Goal: Find contact information: Find contact information

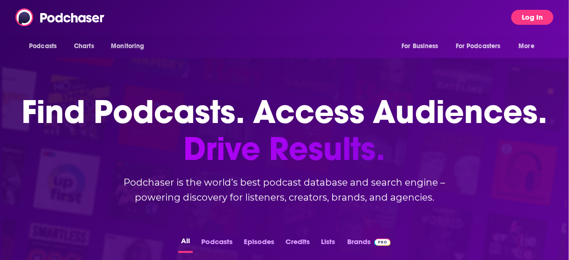
click at [528, 17] on button "Log In" at bounding box center [533, 17] width 42 height 15
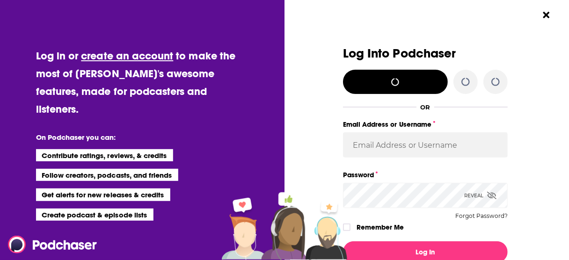
click at [528, 20] on div "Log Into Podchaser OR Email Address or Username Password Reveal Forgot Password…" at bounding box center [429, 130] width 279 height 260
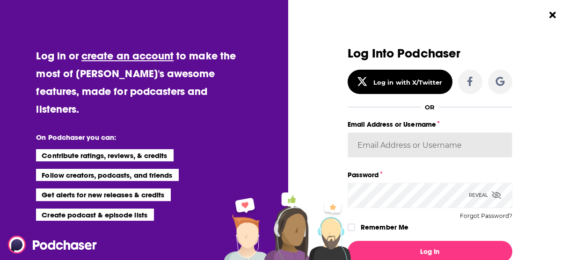
click at [432, 146] on input "Email Address or Username" at bounding box center [430, 145] width 165 height 25
type input "Spiral5-G1"
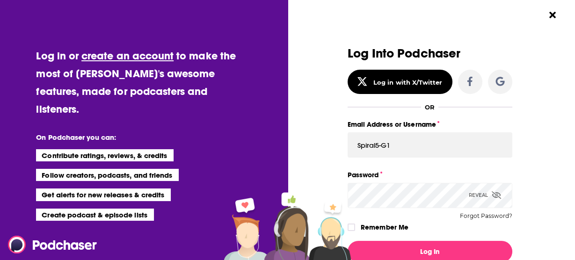
click at [348, 241] on button "Log In" at bounding box center [430, 252] width 165 height 22
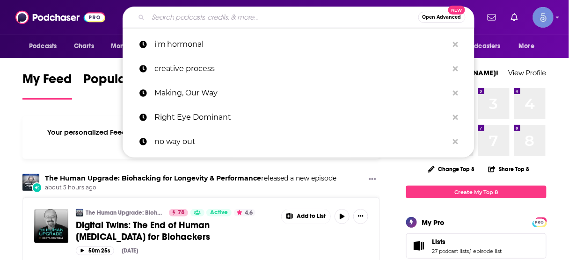
drag, startPoint x: 253, startPoint y: 19, endPoint x: 247, endPoint y: 21, distance: 6.8
click at [250, 20] on input "Search podcasts, credits, & more..." at bounding box center [283, 17] width 270 height 15
paste input "Transform Your Workplace"
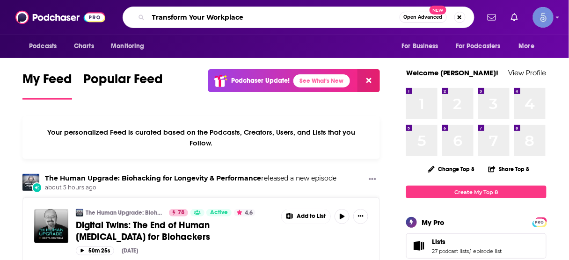
type input "Transform Your Workplace"
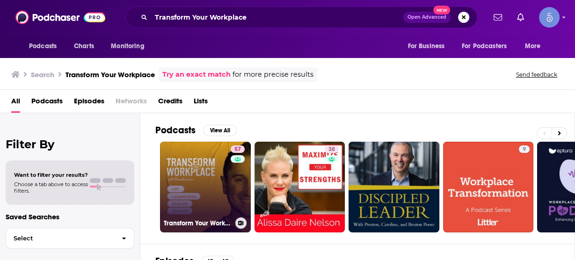
click at [217, 172] on link "57 Transform Your Workplace" at bounding box center [205, 187] width 91 height 91
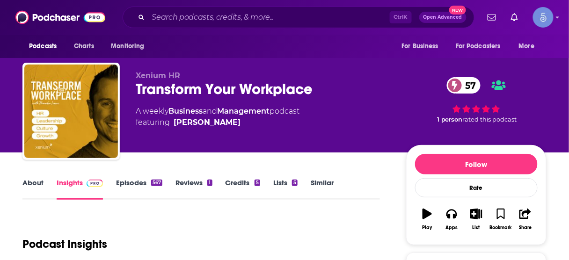
scroll to position [112, 0]
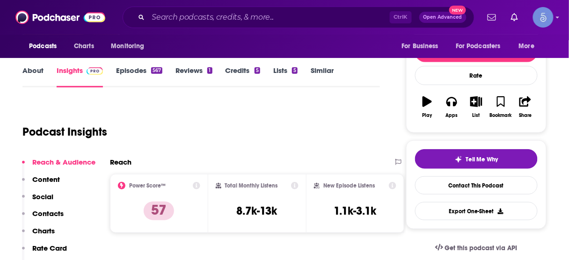
click at [52, 210] on p "Contacts" at bounding box center [47, 213] width 31 height 9
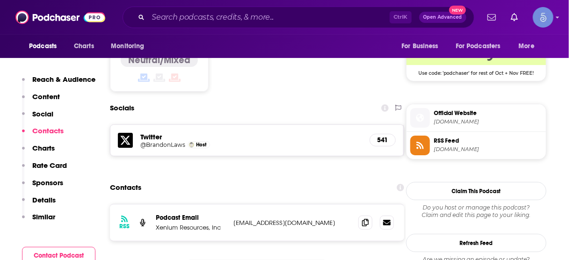
scroll to position [782, 0]
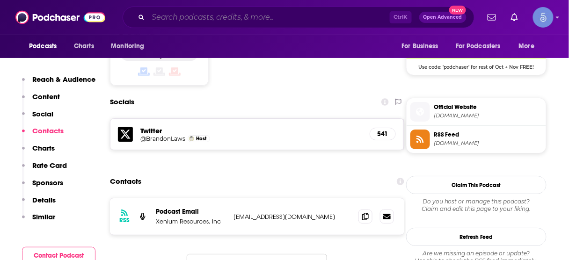
click at [294, 14] on input "Search podcasts, credits, & more..." at bounding box center [269, 17] width 242 height 15
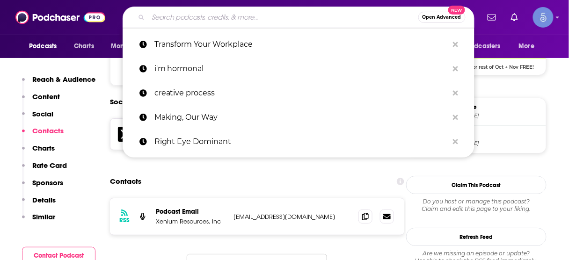
paste input "Nine To Thrive HR"
type input "Nine To Thrive HR"
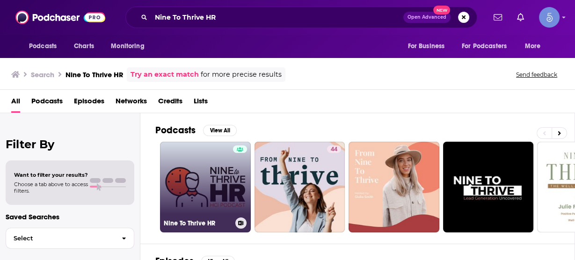
click at [224, 182] on link "Nine To Thrive HR" at bounding box center [205, 187] width 91 height 91
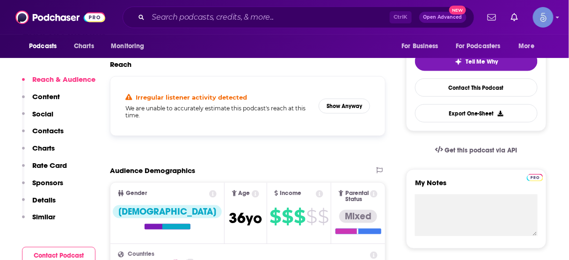
scroll to position [225, 0]
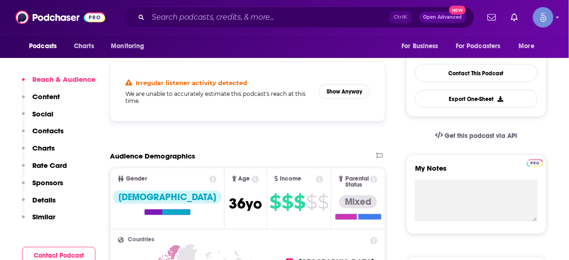
click at [50, 132] on p "Contacts" at bounding box center [47, 130] width 31 height 9
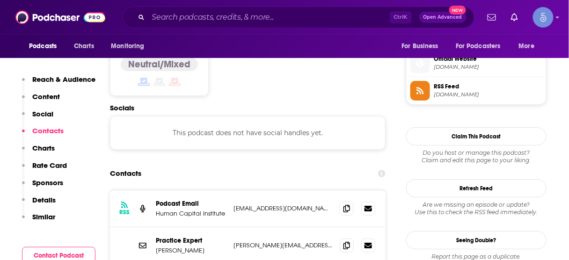
scroll to position [747, 0]
